Goal: Task Accomplishment & Management: Manage account settings

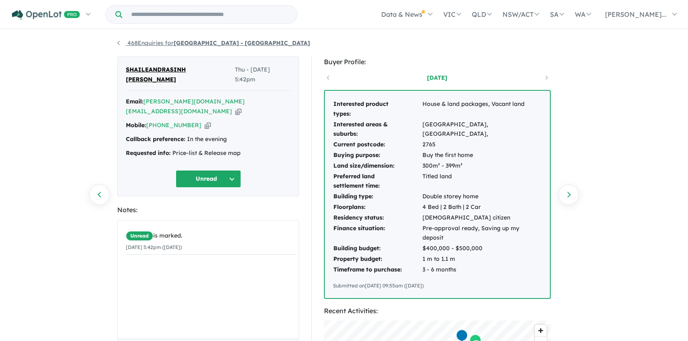
click at [132, 40] on link "468 Enquiries for [GEOGRAPHIC_DATA] - [GEOGRAPHIC_DATA]" at bounding box center [213, 42] width 193 height 7
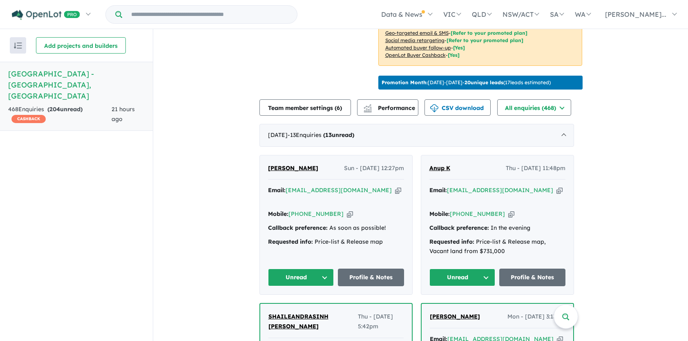
scroll to position [280, 0]
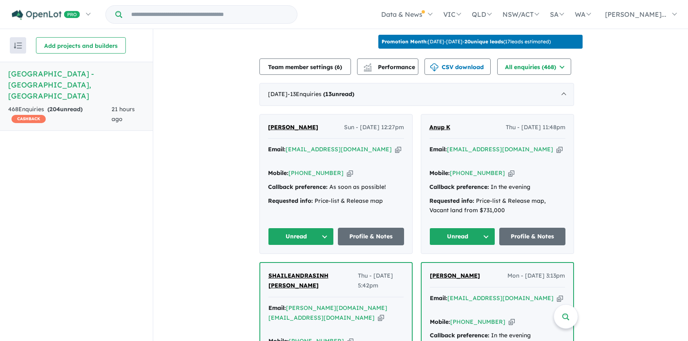
click at [348, 94] on div "[DATE] - 13 Enquir ies ( 13 unread)" at bounding box center [416, 94] width 315 height 23
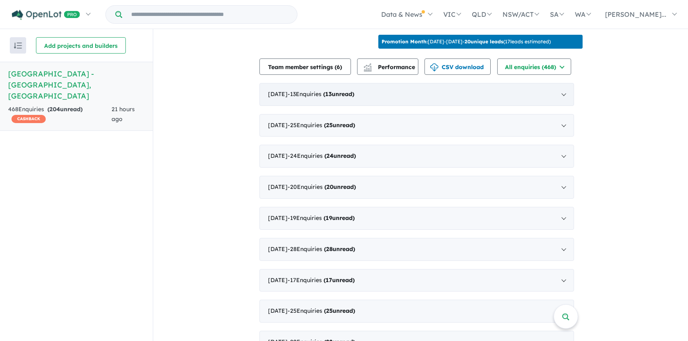
click at [348, 94] on div "[DATE] - 13 Enquir ies ( 13 unread)" at bounding box center [416, 94] width 315 height 23
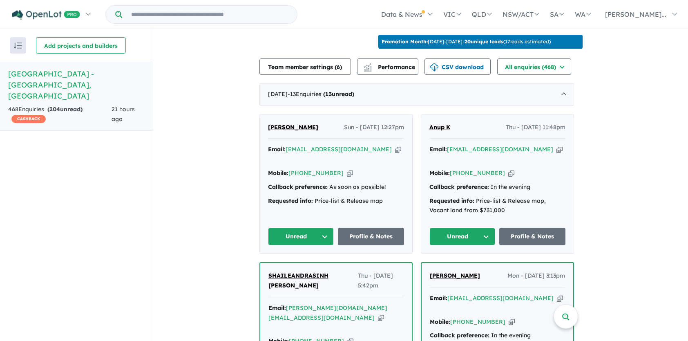
drag, startPoint x: 266, startPoint y: 123, endPoint x: 337, endPoint y: 155, distance: 78.2
click at [337, 155] on div "[PERSON_NAME] Sun - [DATE] 12:27pm Email: [EMAIL_ADDRESS][DOMAIN_NAME] Copied! …" at bounding box center [336, 183] width 152 height 139
copy div "[PERSON_NAME] Sun - [DATE] 12:27pm Email: [EMAIL_ADDRESS][DOMAIN_NAME] Copied! …"
